Goal: Transaction & Acquisition: Book appointment/travel/reservation

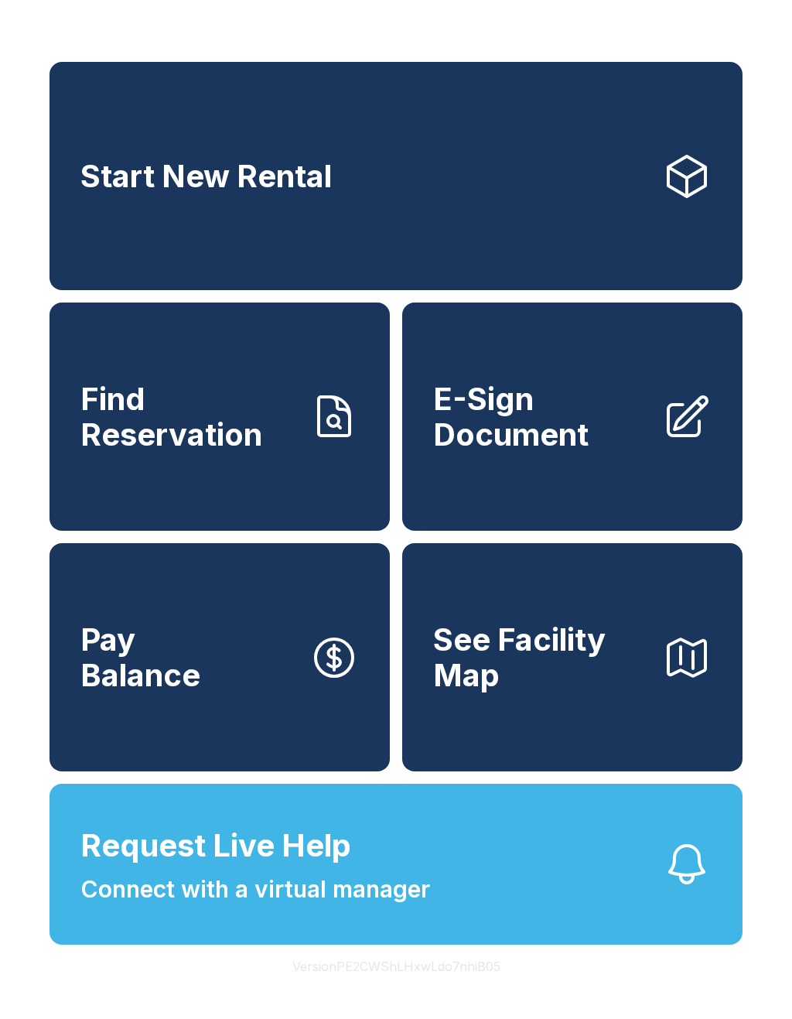
click at [539, 193] on link "Start New Rental" at bounding box center [396, 176] width 693 height 228
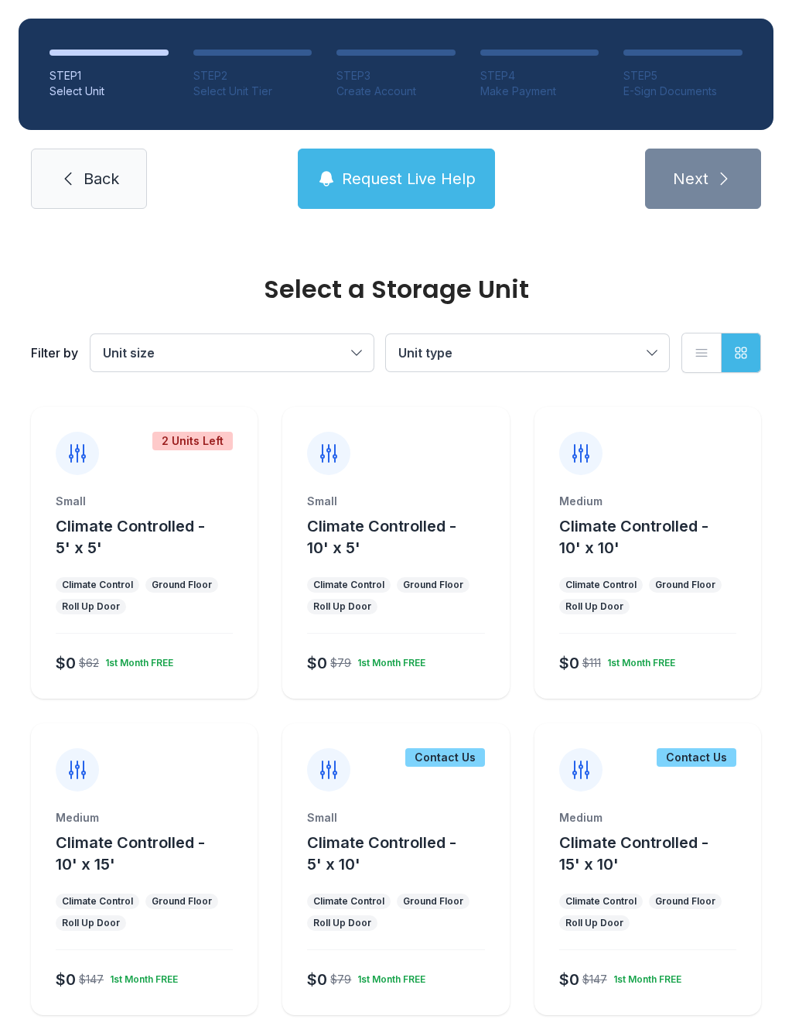
click at [431, 626] on div "Small Climate Controlled - 10' x 5' Climate Control Ground Floor Roll Up Door $…" at bounding box center [395, 596] width 227 height 205
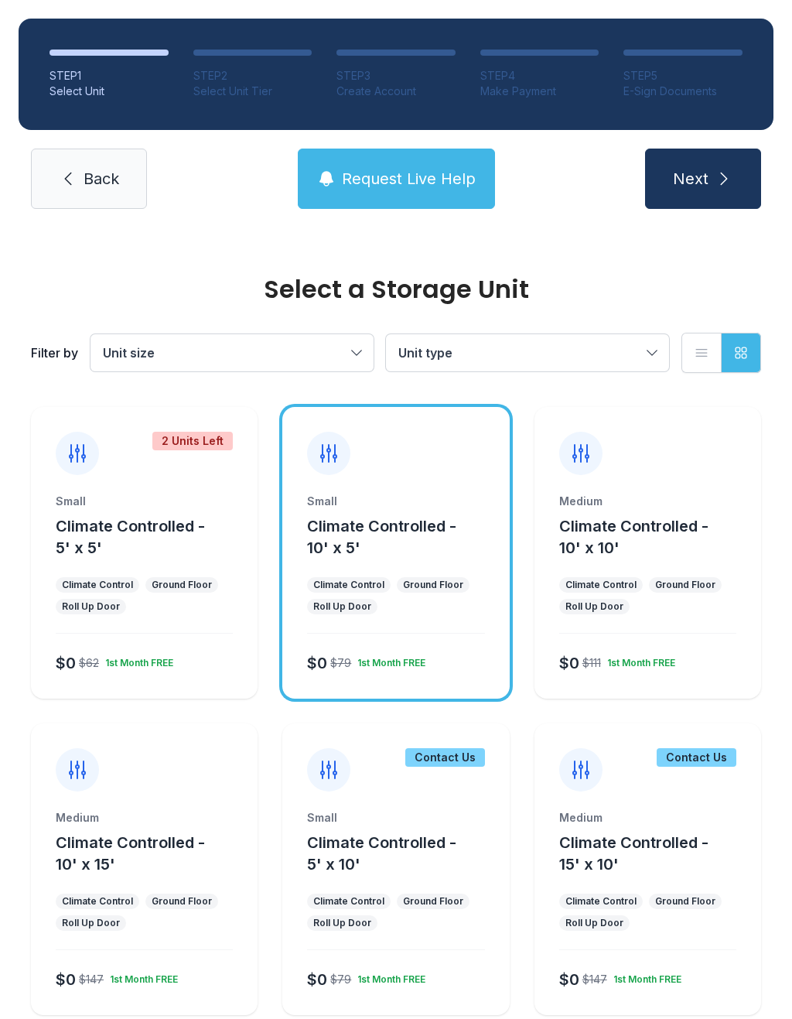
click at [697, 162] on button "Next" at bounding box center [703, 179] width 116 height 60
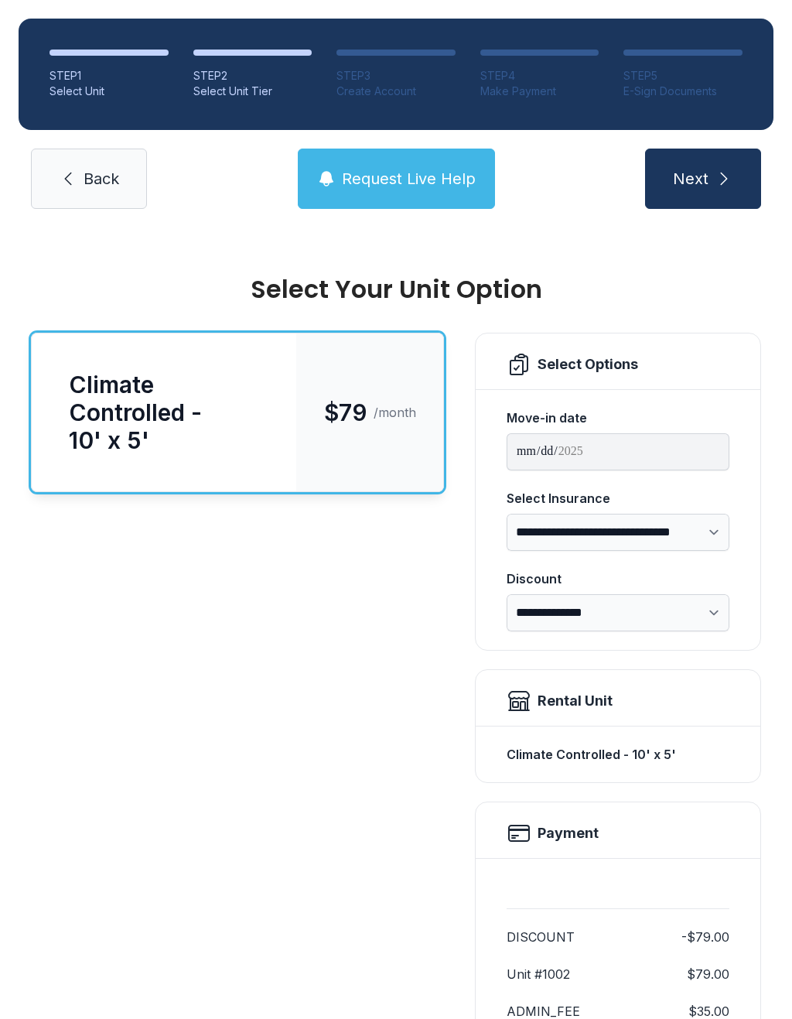
click at [84, 171] on span "Back" at bounding box center [102, 179] width 36 height 22
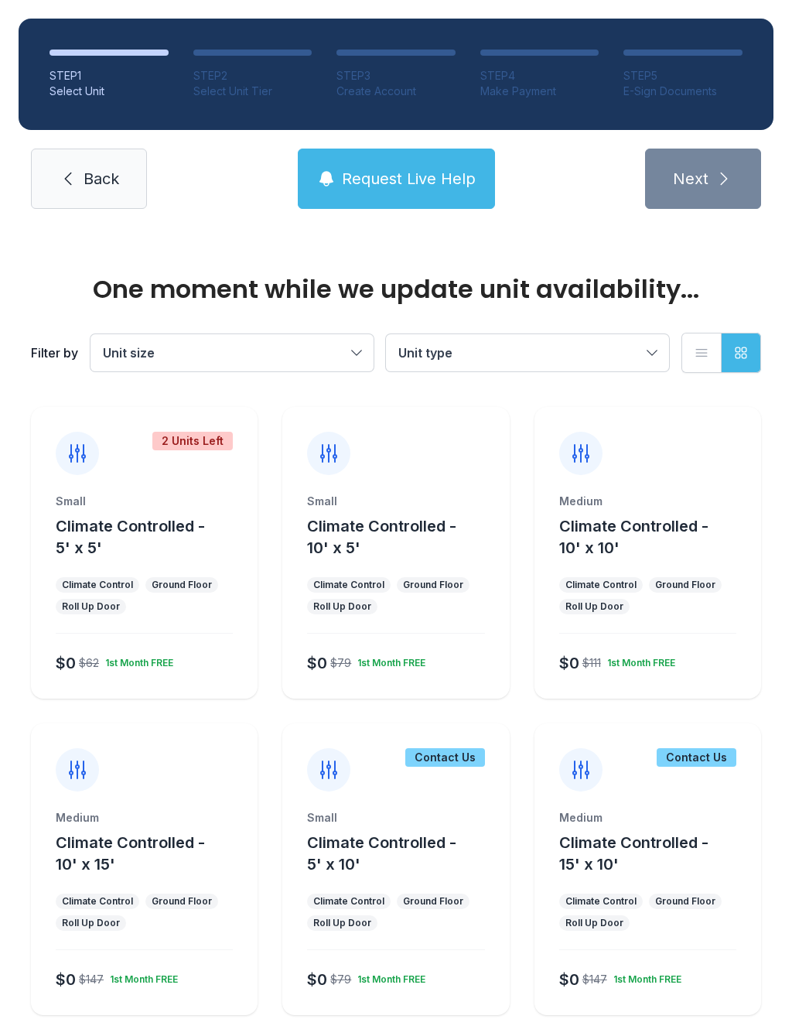
click at [80, 169] on link "Back" at bounding box center [89, 179] width 116 height 60
